Goal: Task Accomplishment & Management: Manage account settings

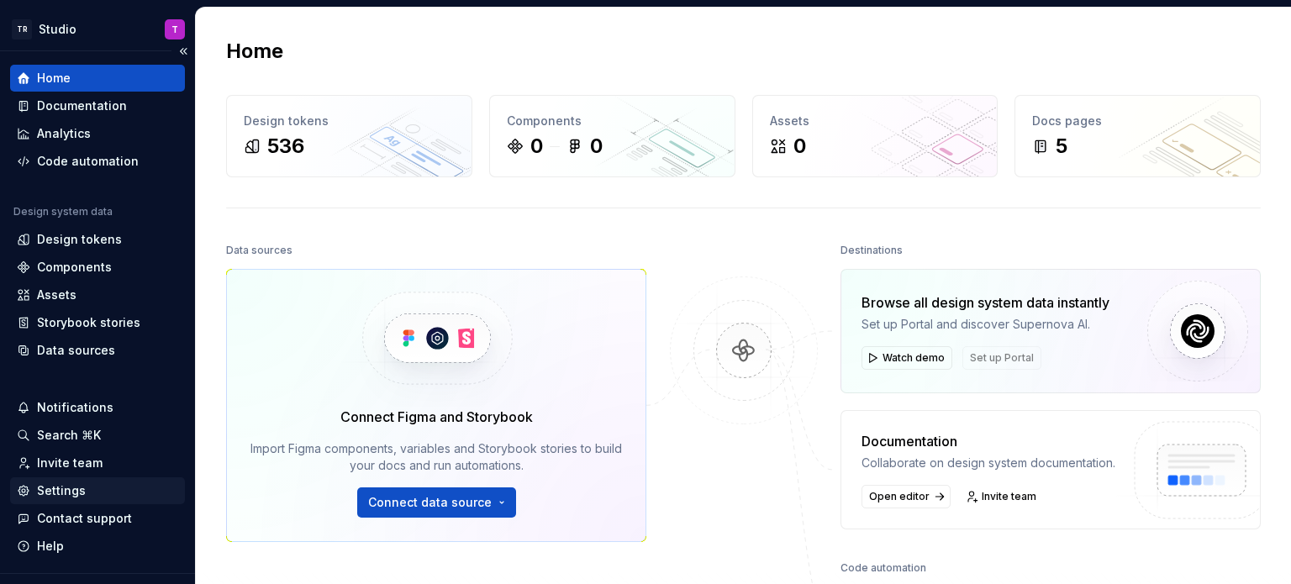
click at [65, 491] on div "Settings" at bounding box center [61, 491] width 49 height 17
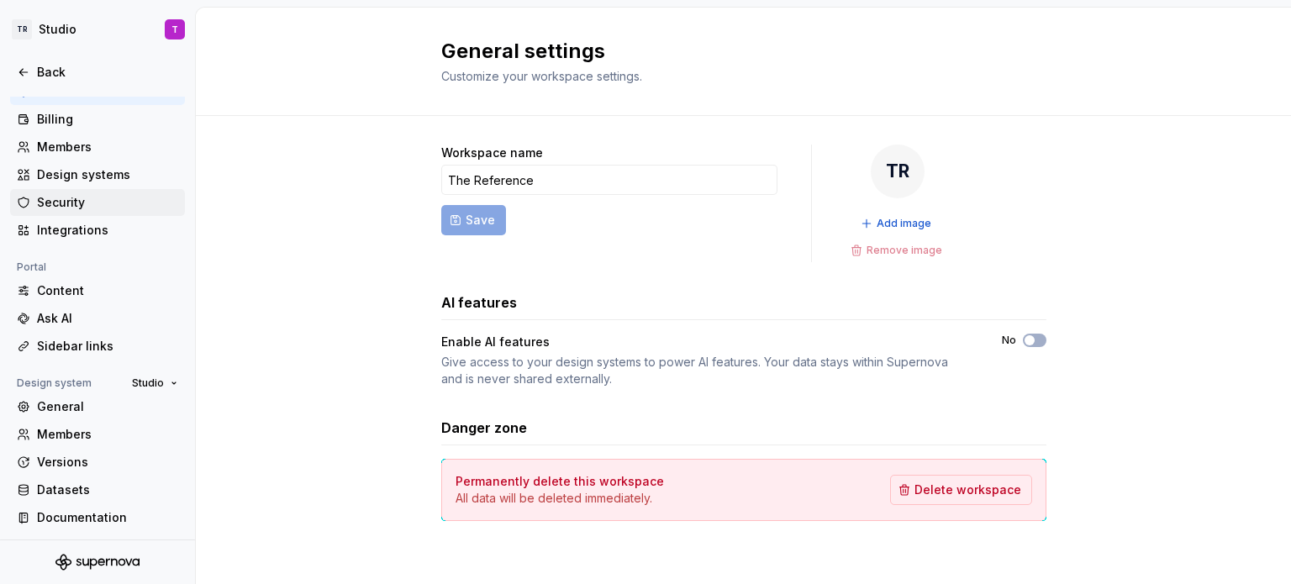
scroll to position [71, 0]
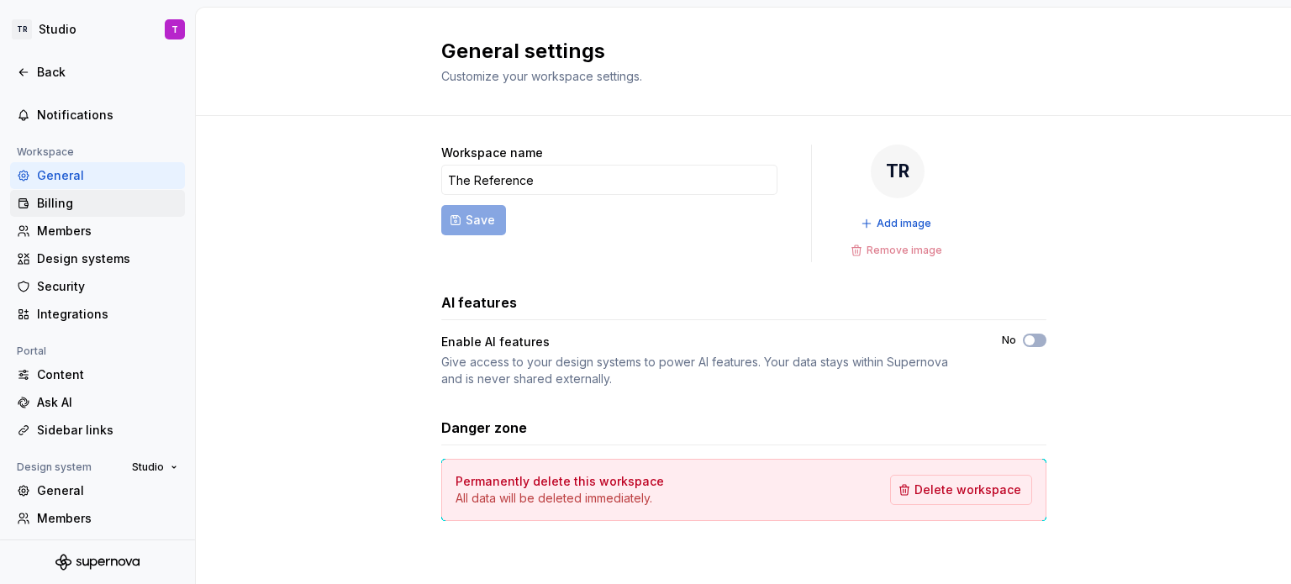
click at [55, 198] on div "Billing" at bounding box center [107, 203] width 141 height 17
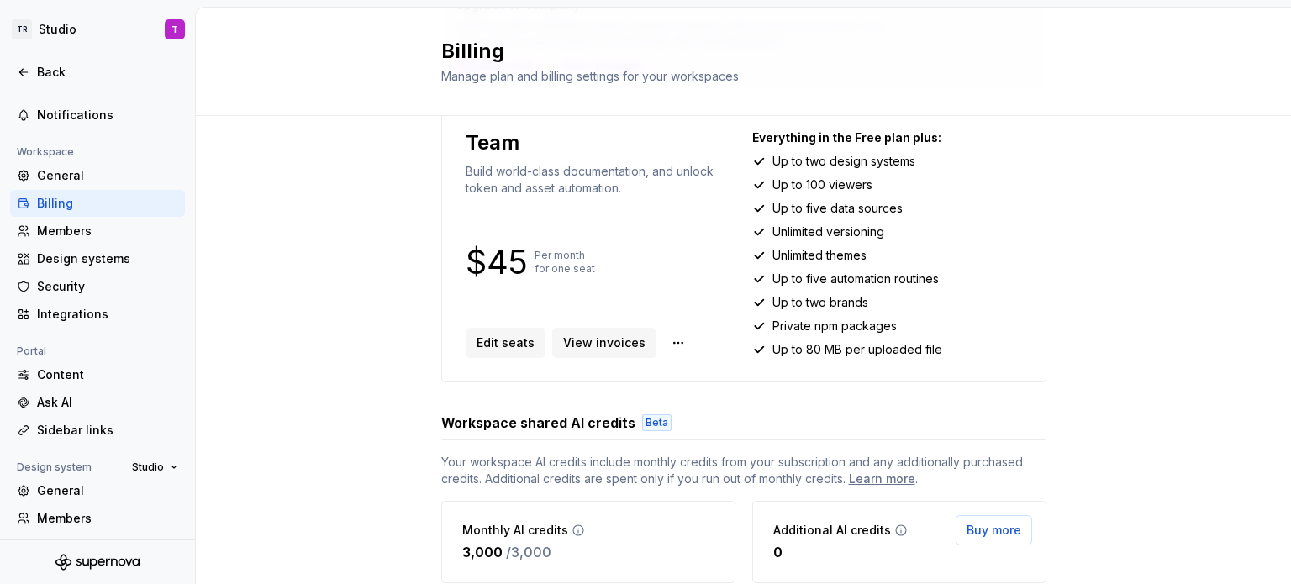
scroll to position [168, 0]
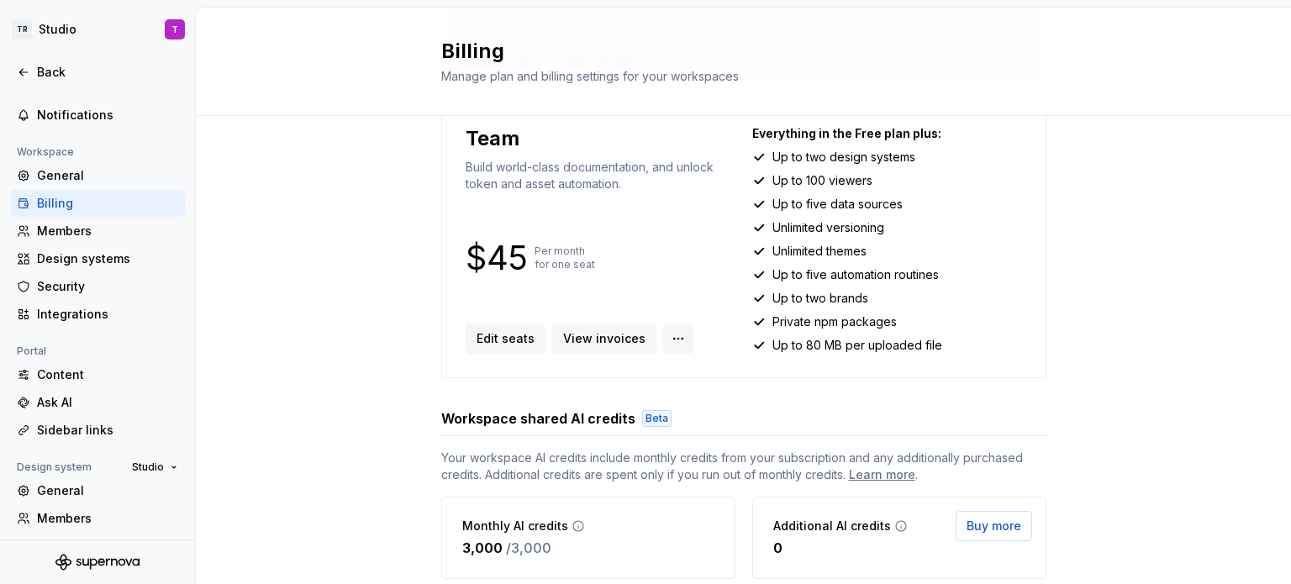
click at [657, 340] on html "TR Studio T Back Account Profile Authentication Notifications Workspace General…" at bounding box center [645, 292] width 1291 height 584
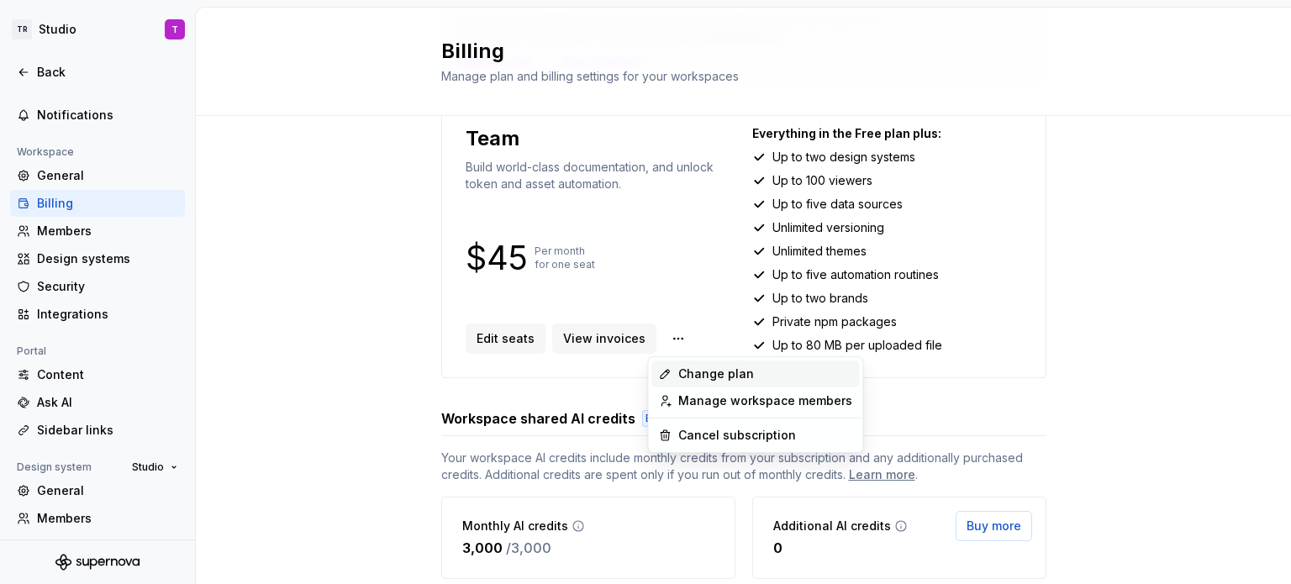
click at [733, 376] on div "Change plan" at bounding box center [766, 374] width 174 height 17
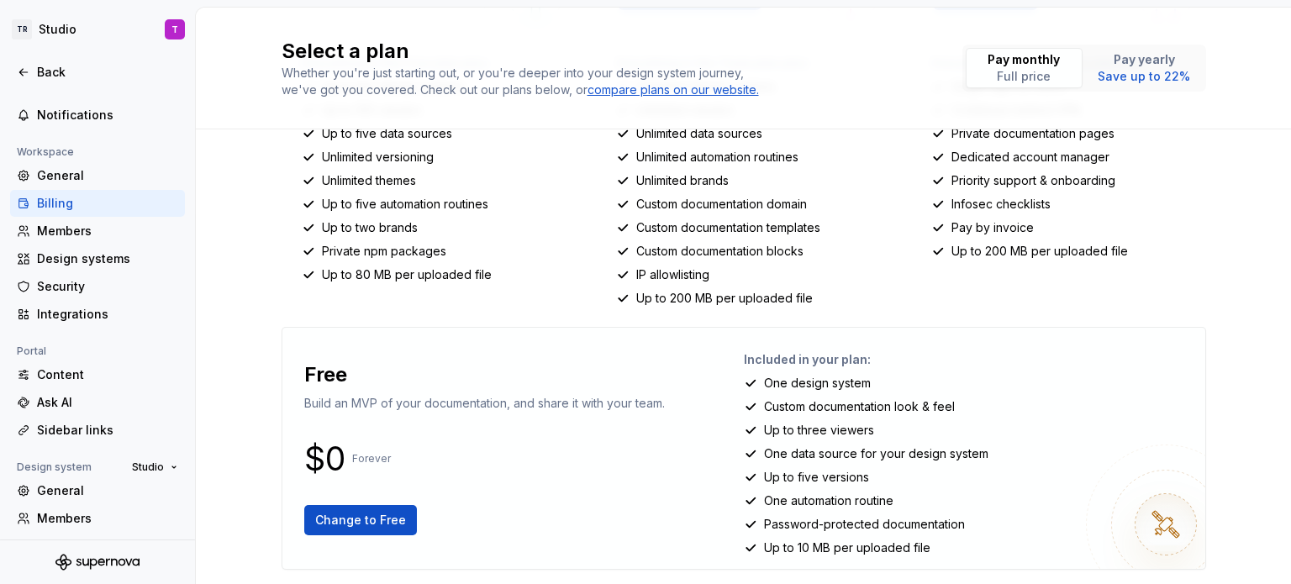
scroll to position [370, 0]
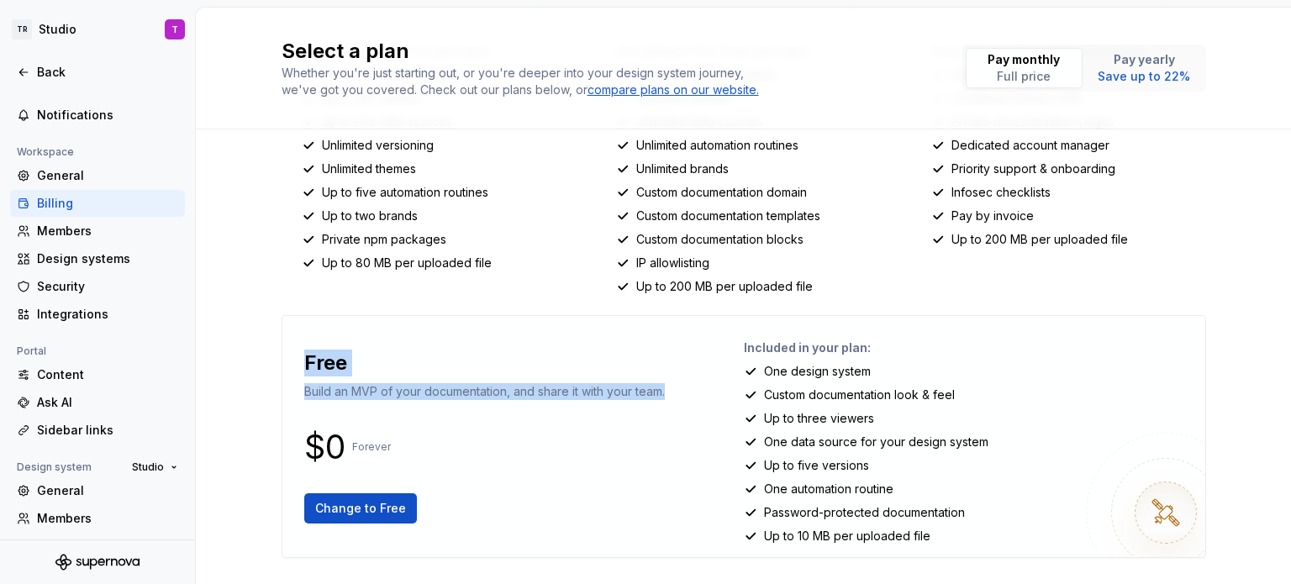
drag, startPoint x: 299, startPoint y: 364, endPoint x: 670, endPoint y: 416, distance: 374.4
click at [670, 416] on div "Free Build an MVP of your documentation, and share it with your team. $0 Foreve…" at bounding box center [520, 437] width 448 height 214
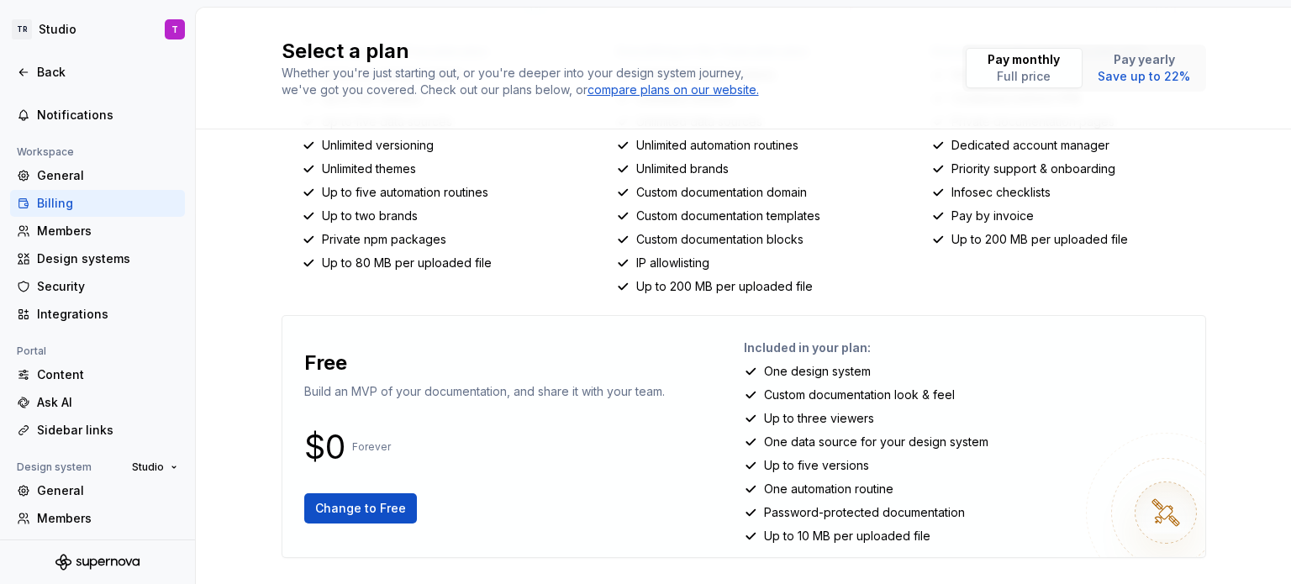
click at [659, 448] on div "$0 Forever" at bounding box center [484, 447] width 361 height 20
click at [348, 506] on span "Change to Free" at bounding box center [360, 508] width 91 height 17
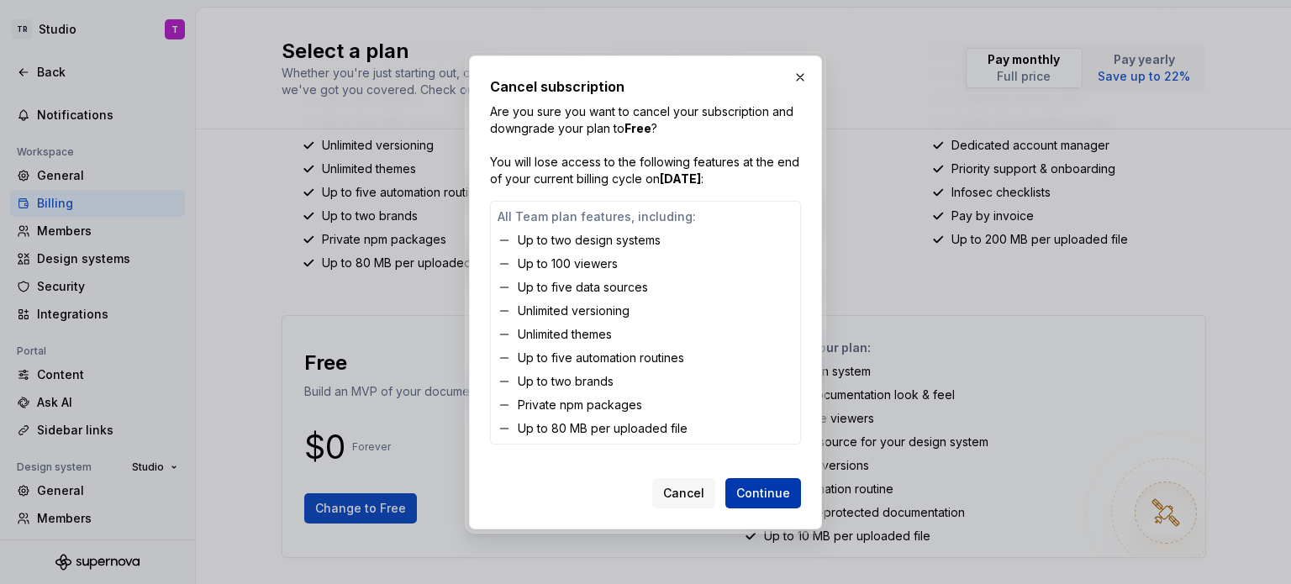
click at [777, 494] on span "Continue" at bounding box center [764, 493] width 54 height 17
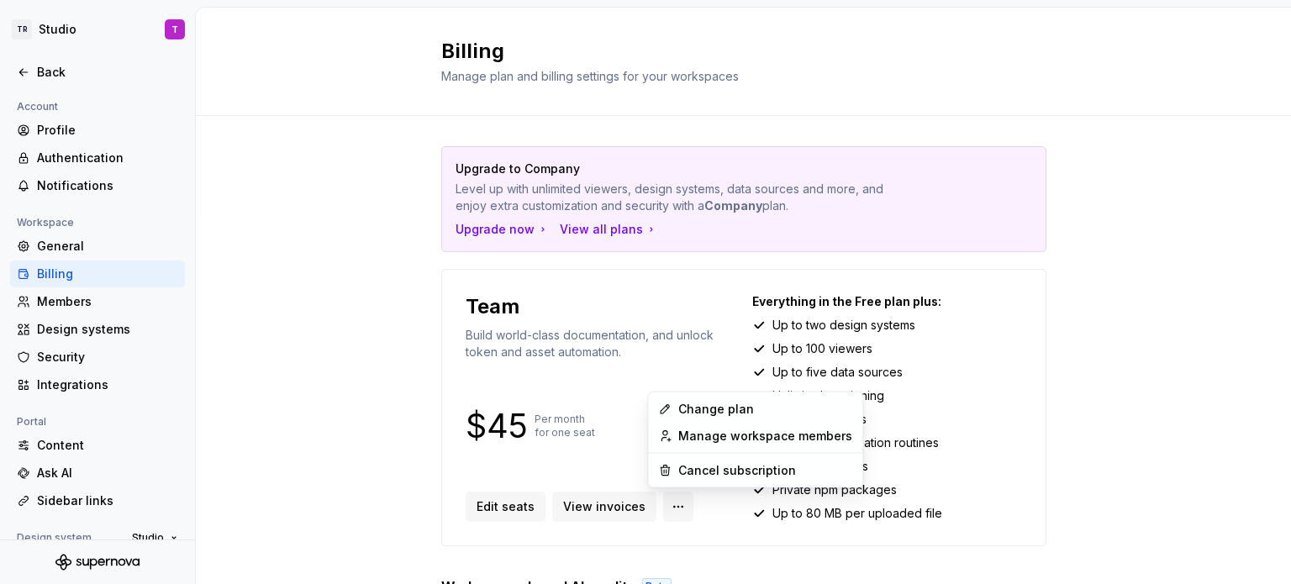
click at [665, 504] on html "TR Studio T Back Account Profile Authentication Notifications Workspace General…" at bounding box center [645, 292] width 1291 height 584
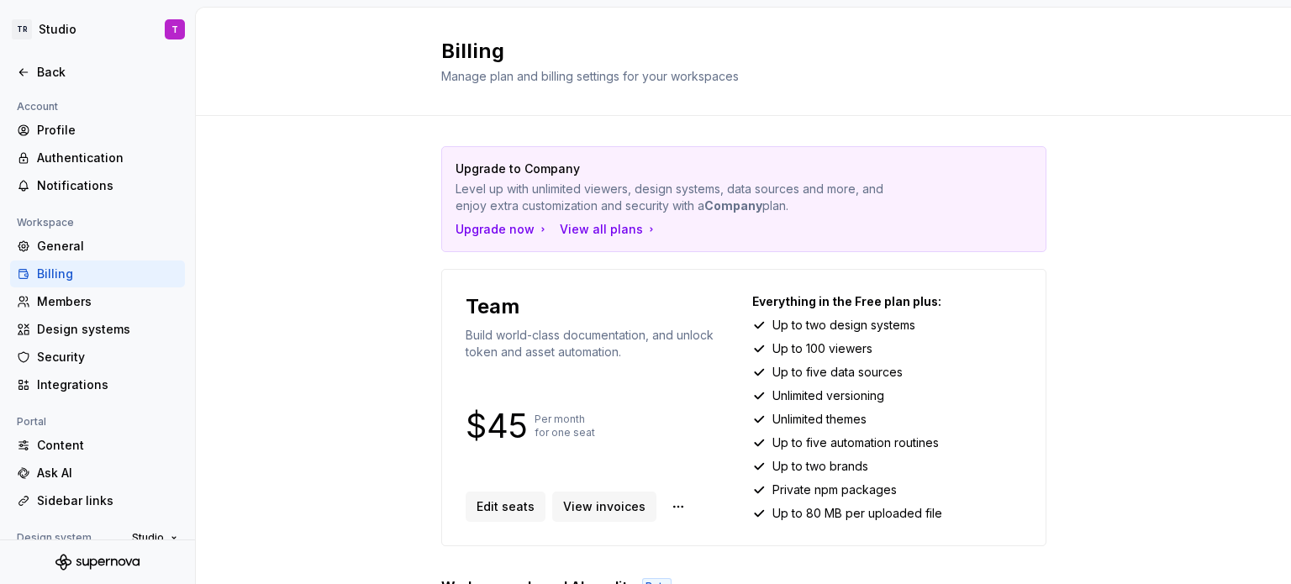
click at [359, 365] on html "TR Studio T Back Account Profile Authentication Notifications Workspace General…" at bounding box center [645, 292] width 1291 height 584
click at [662, 501] on html "TR Studio T Back Account Profile Authentication Notifications Workspace General…" at bounding box center [645, 292] width 1291 height 584
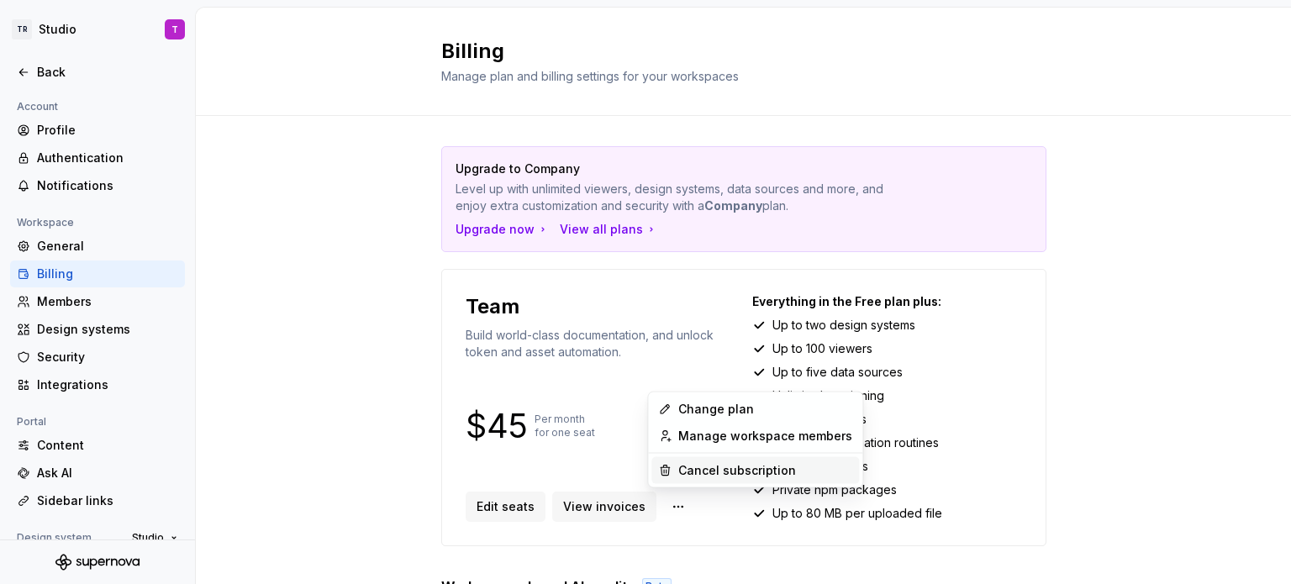
click at [749, 469] on div "Cancel subscription" at bounding box center [766, 470] width 174 height 17
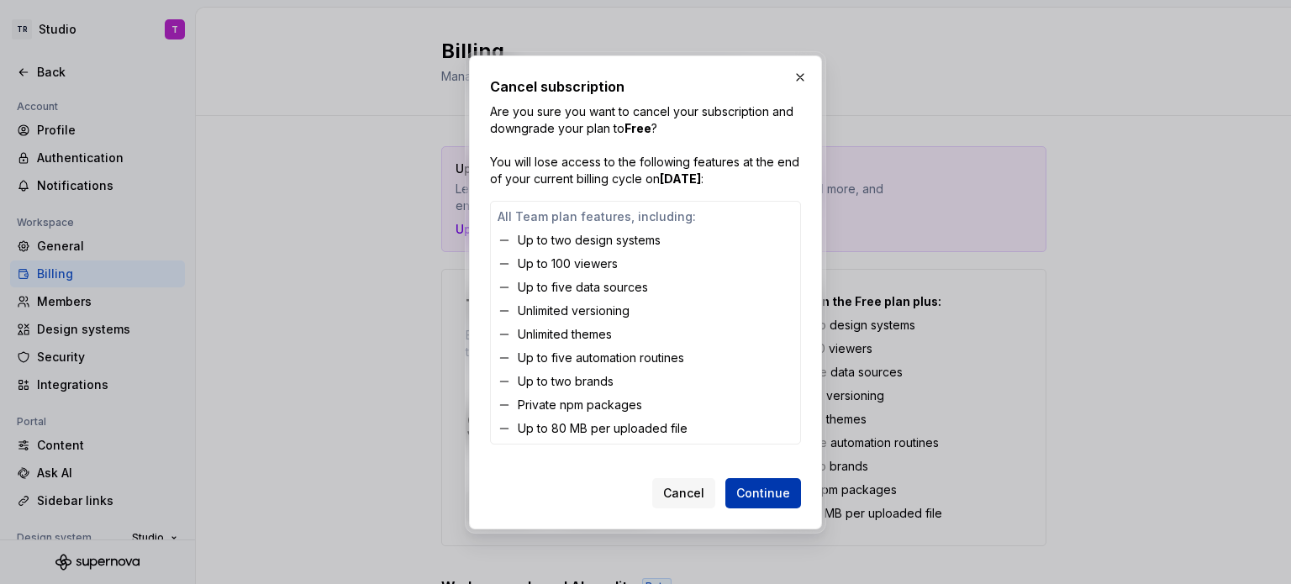
click at [770, 489] on span "Continue" at bounding box center [764, 493] width 54 height 17
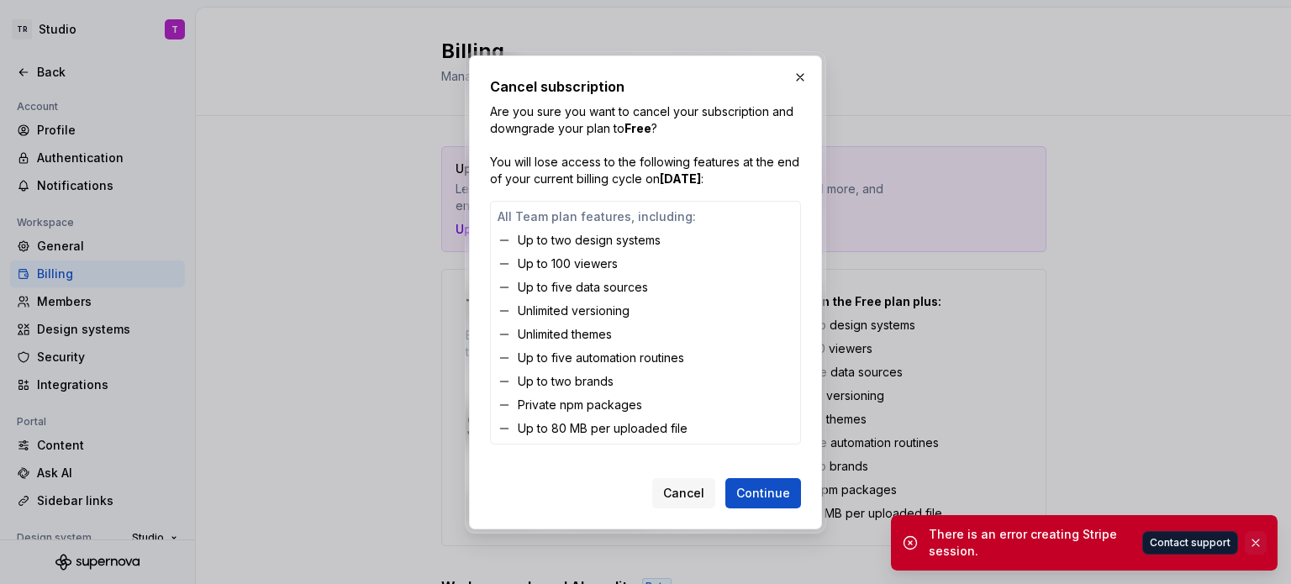
click at [1256, 544] on button "button" at bounding box center [1256, 543] width 22 height 24
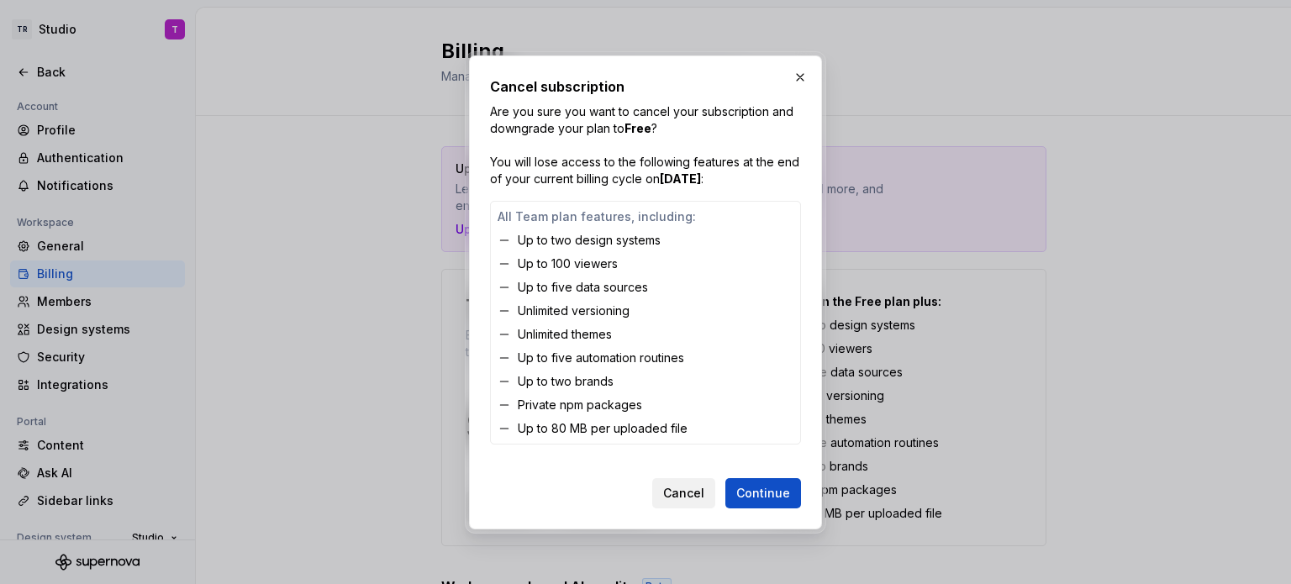
click at [693, 490] on span "Cancel" at bounding box center [683, 493] width 41 height 17
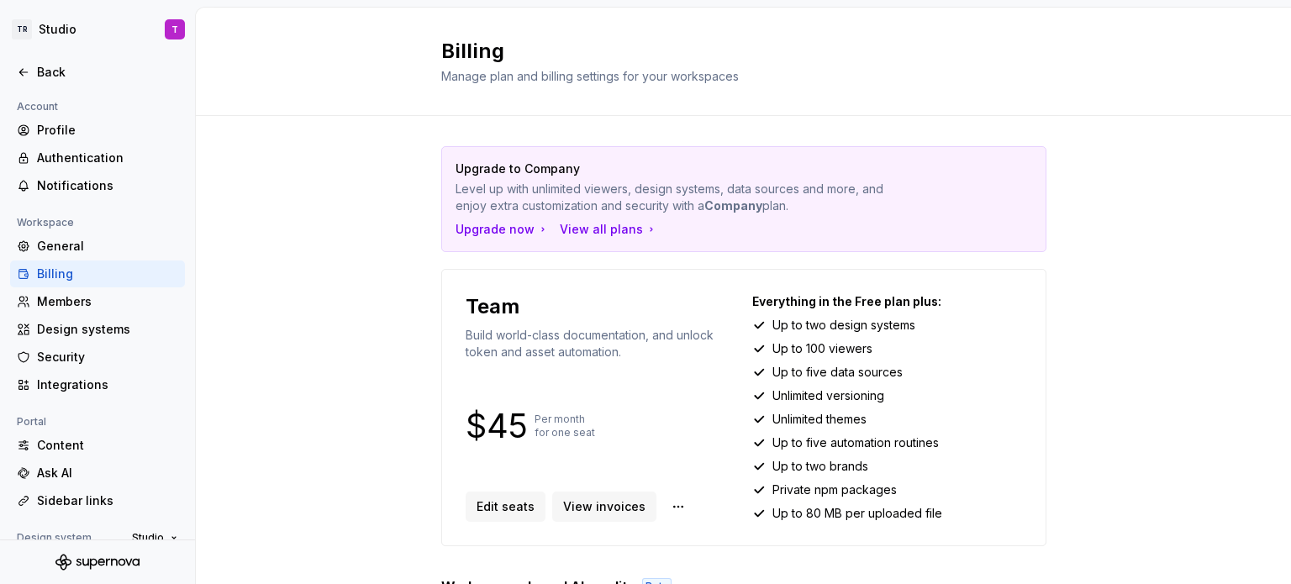
scroll to position [407, 0]
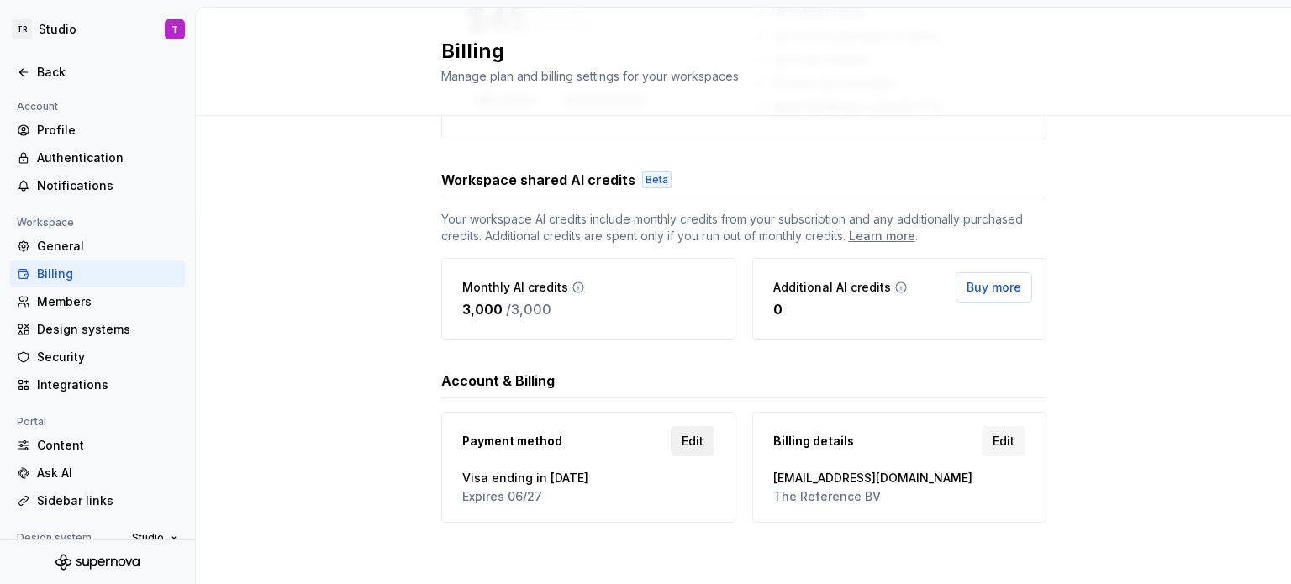
click at [686, 441] on span "Edit" at bounding box center [693, 441] width 22 height 17
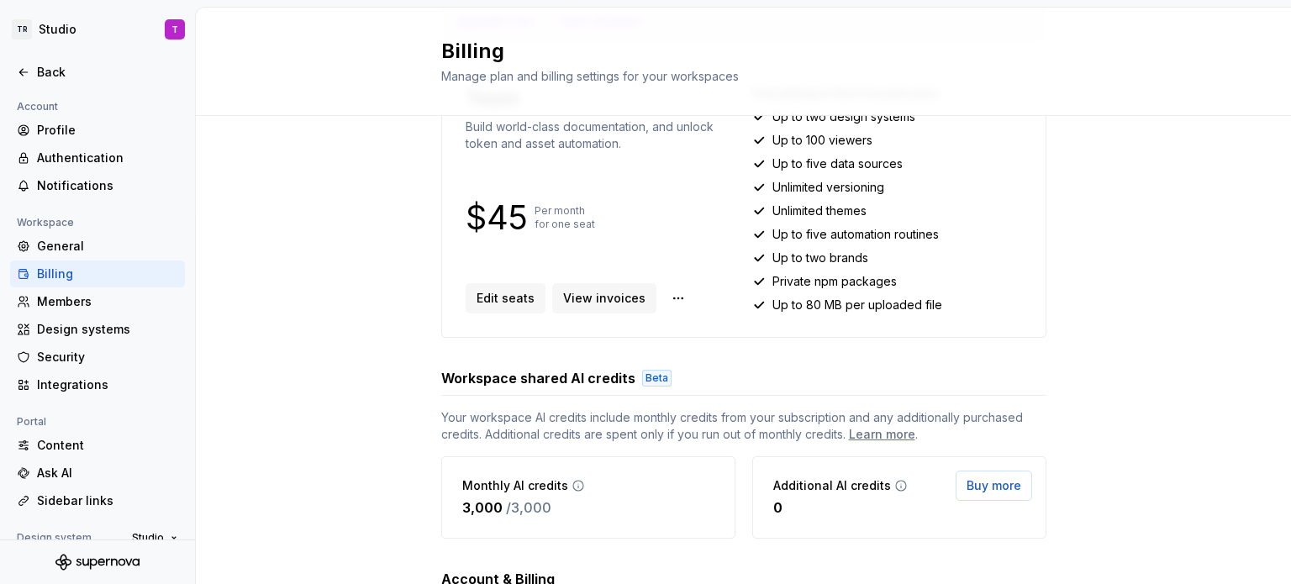
scroll to position [407, 0]
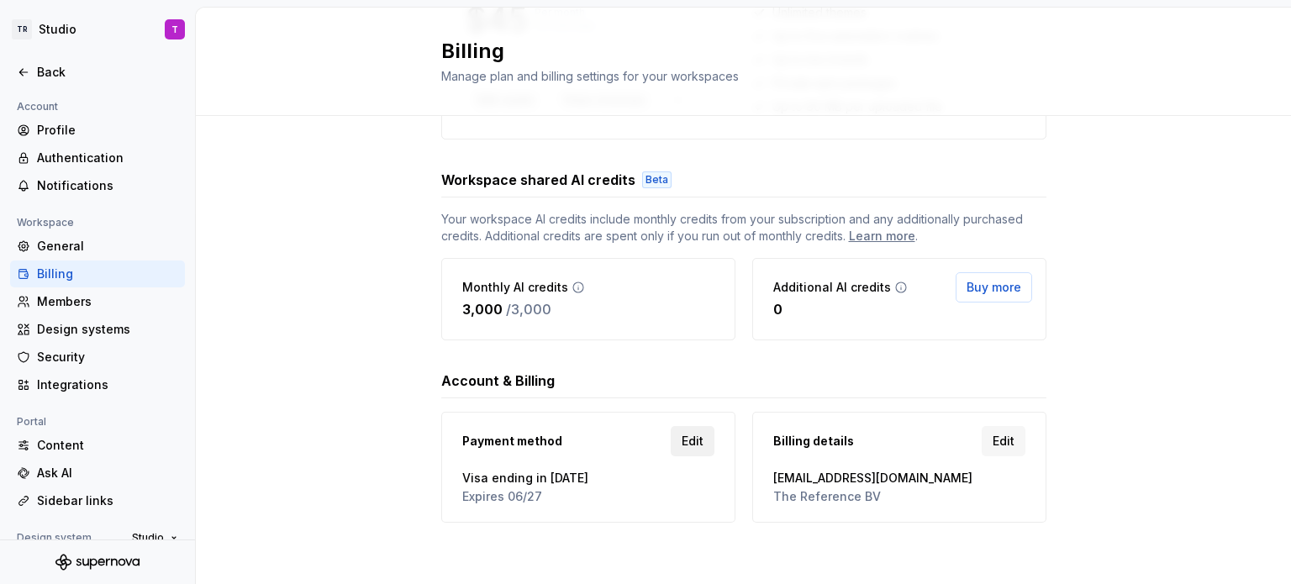
click at [684, 439] on span "Edit" at bounding box center [693, 441] width 22 height 17
